Goal: Use online tool/utility

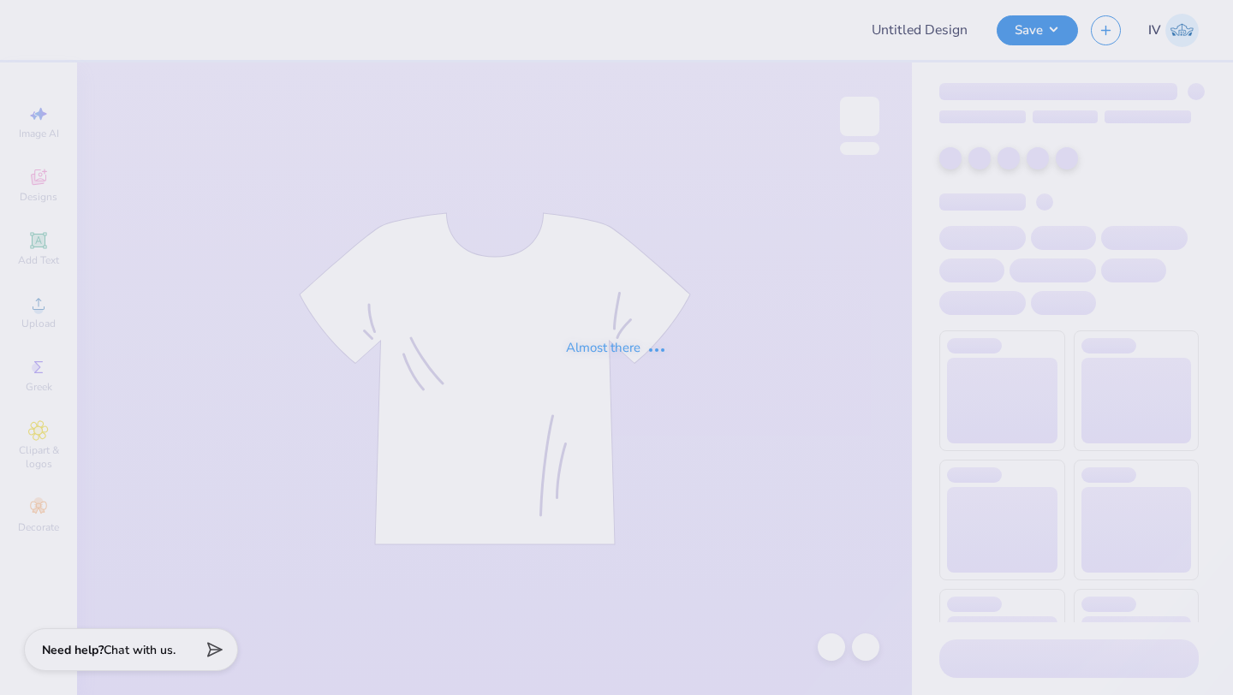
type input "[PERSON_NAME] : [PERSON_NAME] Salon"
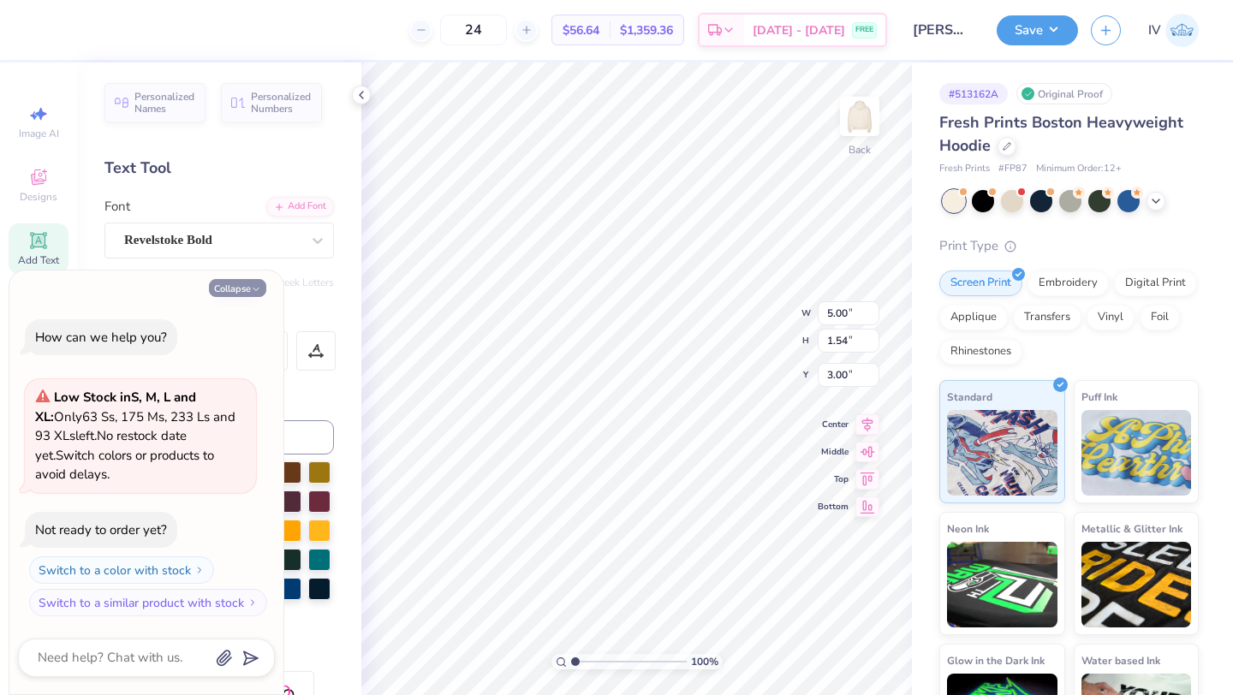
click at [229, 287] on button "Collapse" at bounding box center [237, 288] width 57 height 18
type textarea "x"
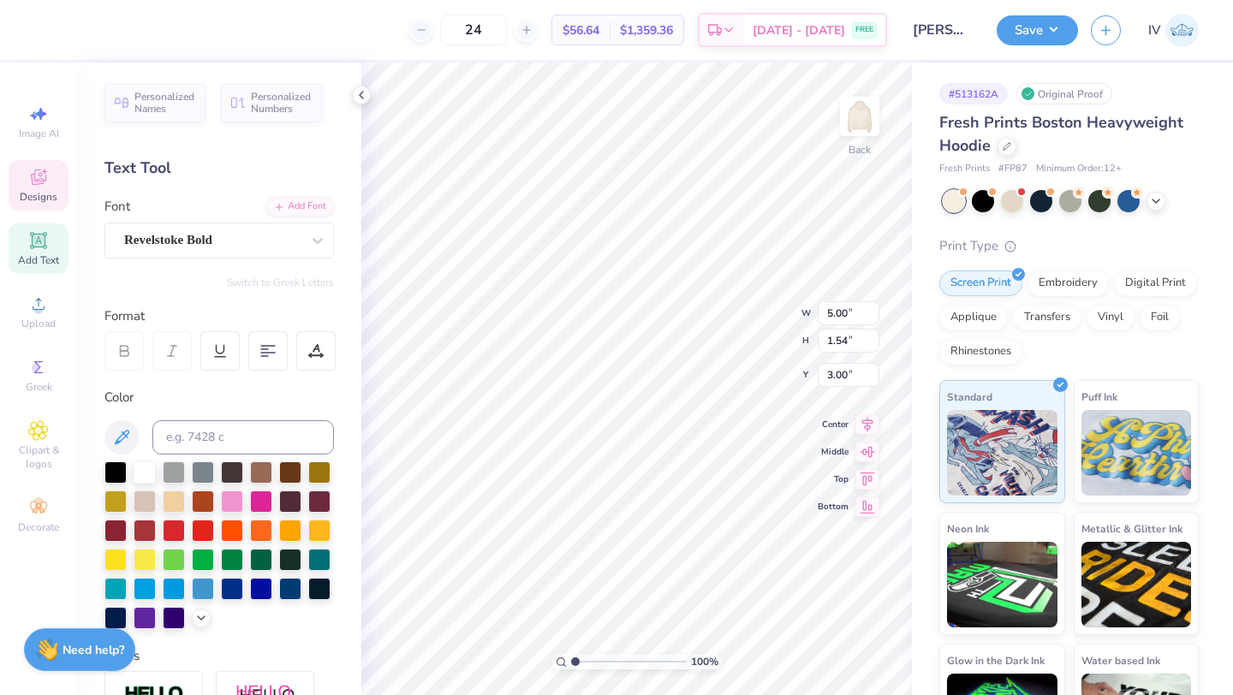
click at [51, 188] on div "Designs" at bounding box center [39, 185] width 60 height 51
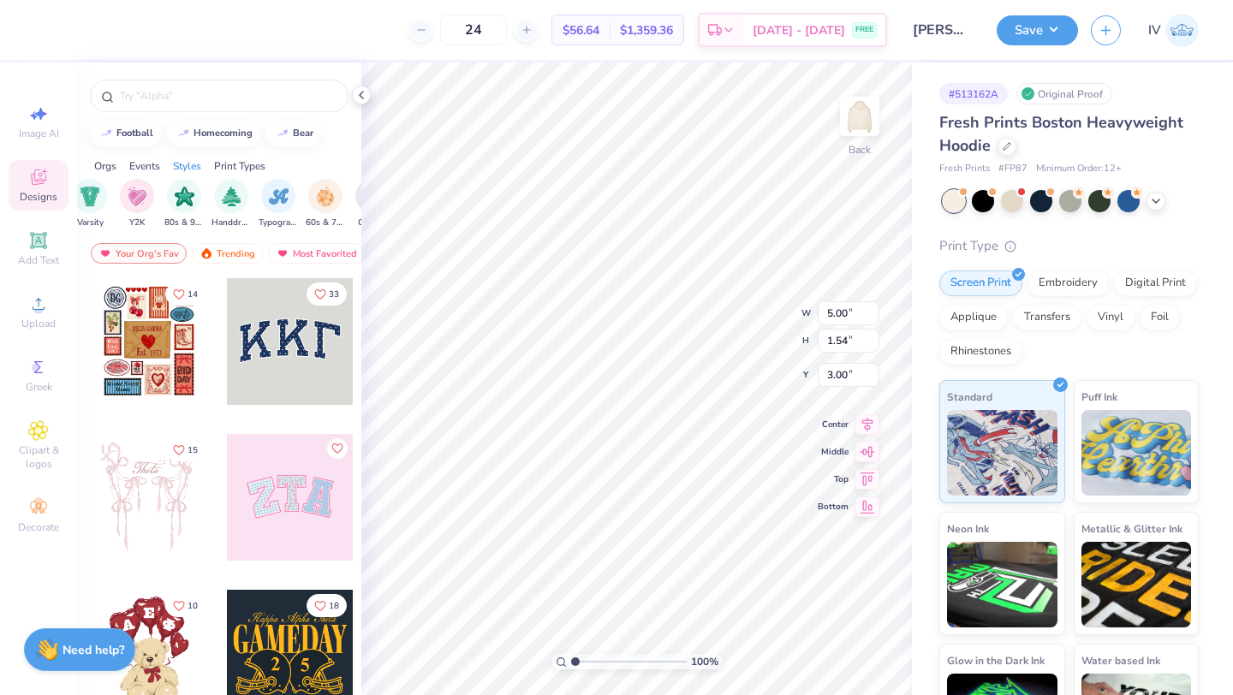
scroll to position [0, 1009]
click at [276, 207] on div "filter for Typography" at bounding box center [276, 194] width 34 height 34
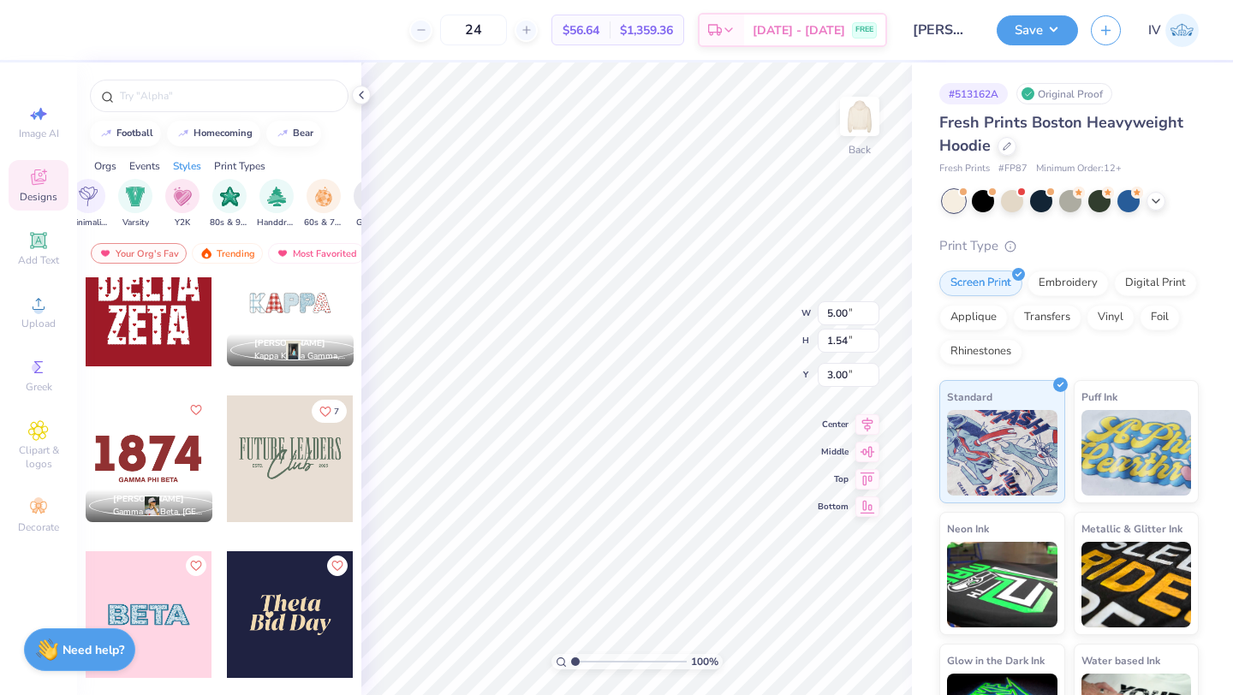
scroll to position [975, 0]
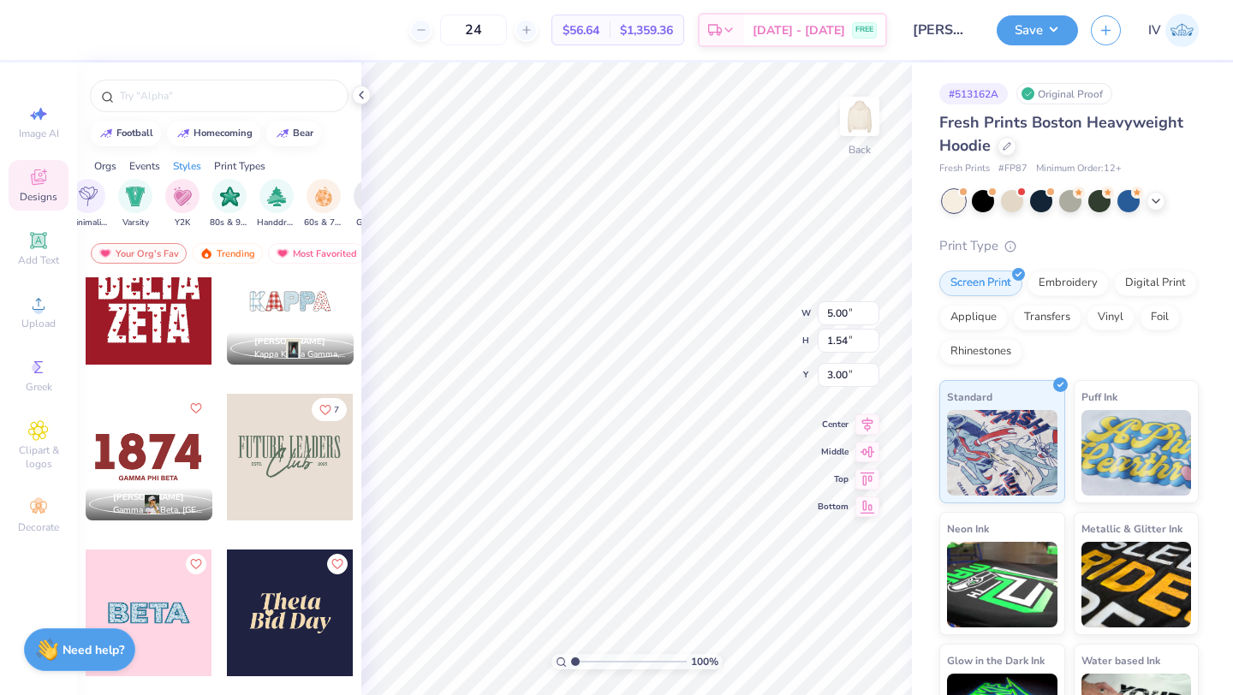
click at [226, 433] on div at bounding box center [162, 457] width 127 height 127
